Goal: Check status

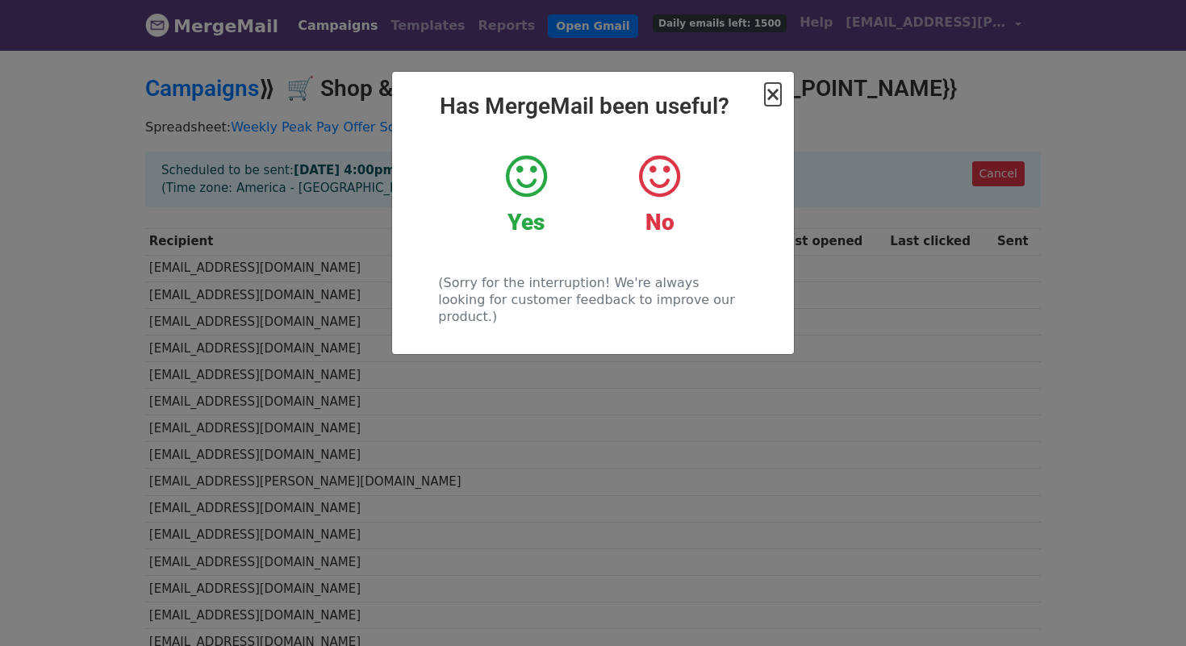
click at [771, 94] on span "×" at bounding box center [773, 94] width 16 height 23
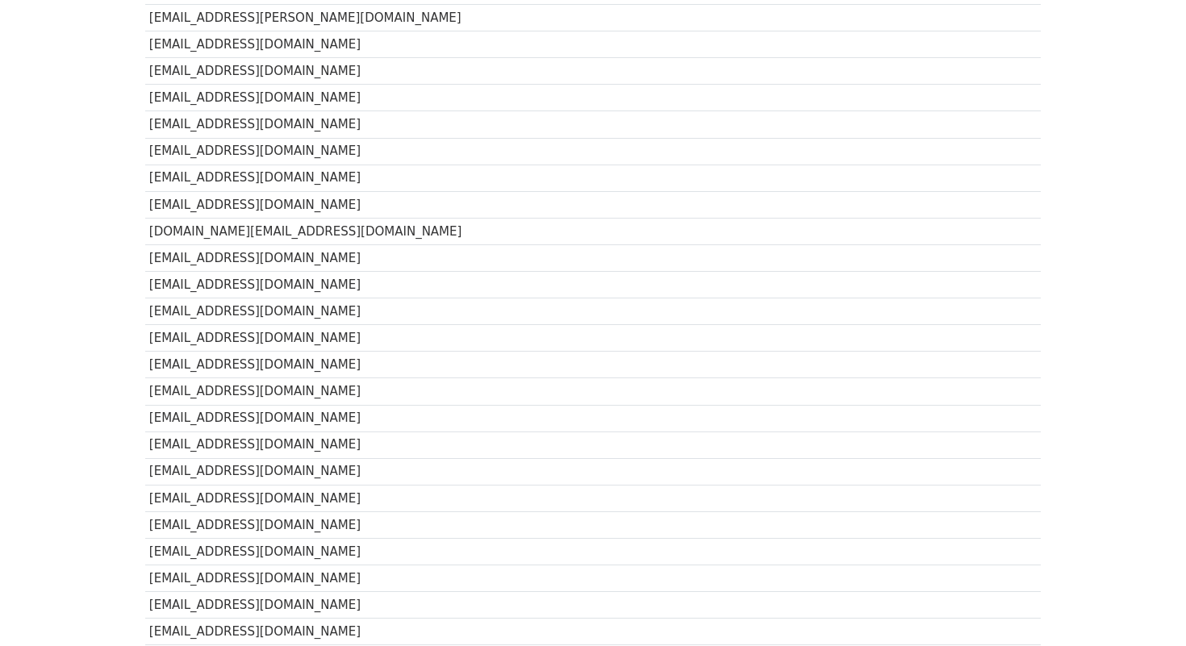
scroll to position [9015, 0]
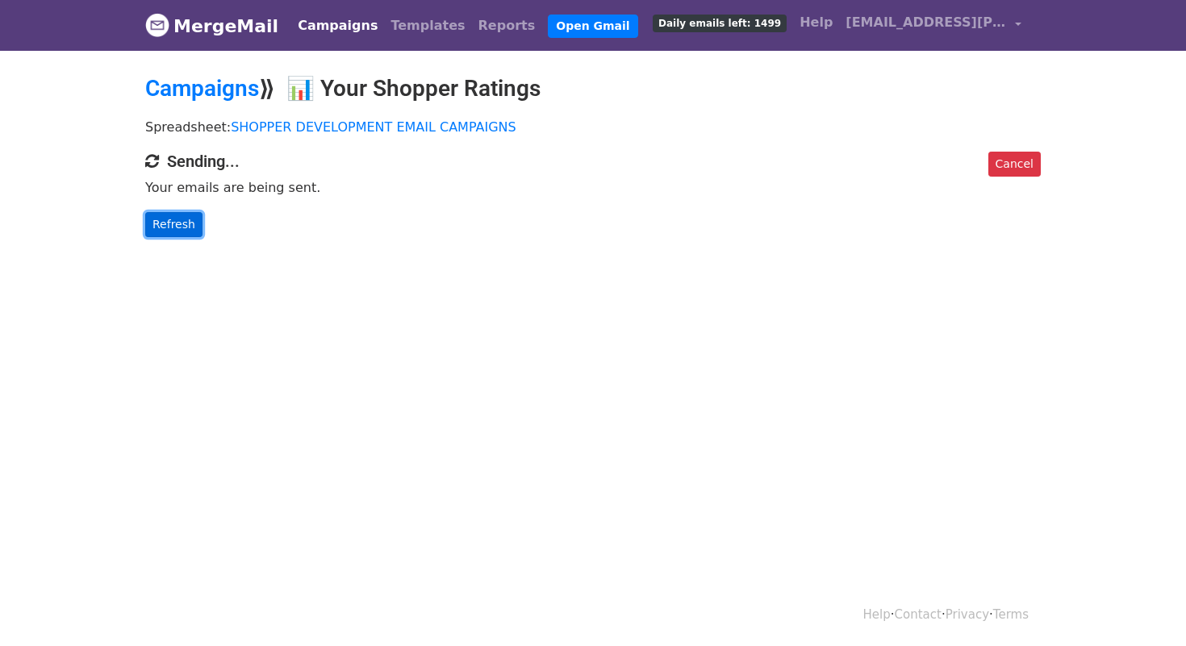
click at [165, 235] on link "Refresh" at bounding box center [173, 224] width 57 height 25
click at [165, 222] on link "Refresh" at bounding box center [173, 224] width 57 height 25
click at [182, 209] on div "Cancel Sending... Your emails are being sent. Refresh" at bounding box center [593, 195] width 920 height 86
click at [206, 217] on p "Refresh" at bounding box center [593, 224] width 896 height 25
click at [176, 227] on link "Refresh" at bounding box center [173, 224] width 57 height 25
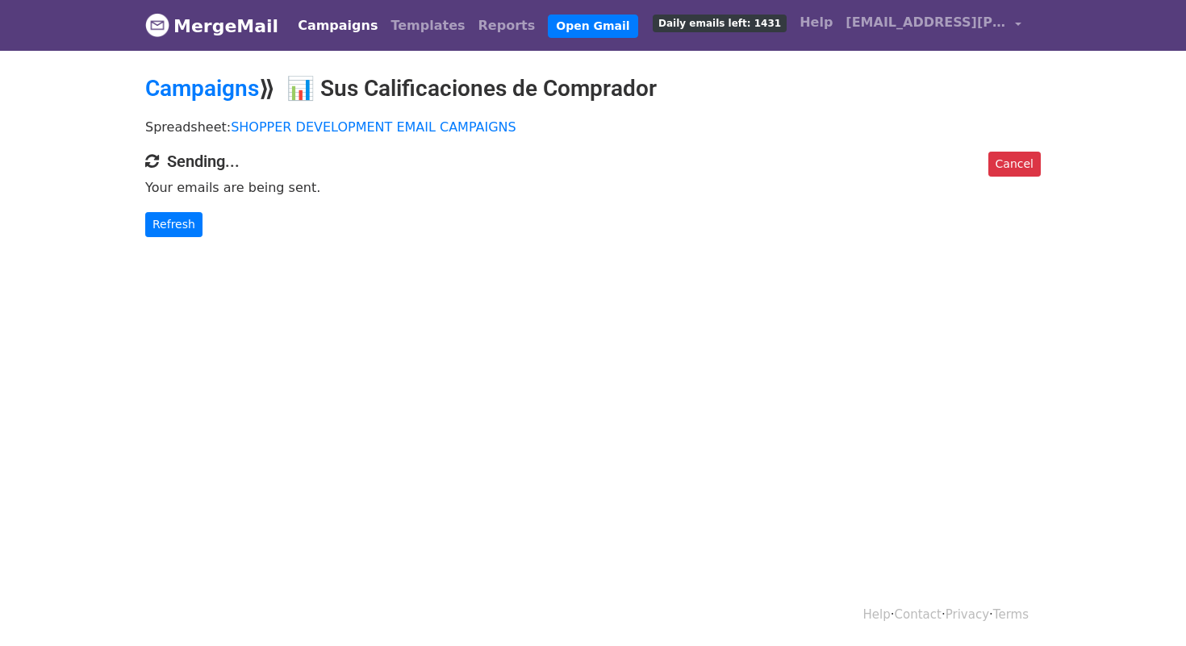
click at [176, 227] on link "Refresh" at bounding box center [173, 224] width 57 height 25
click at [191, 231] on link "Refresh" at bounding box center [173, 224] width 57 height 25
